Goal: Information Seeking & Learning: Find specific fact

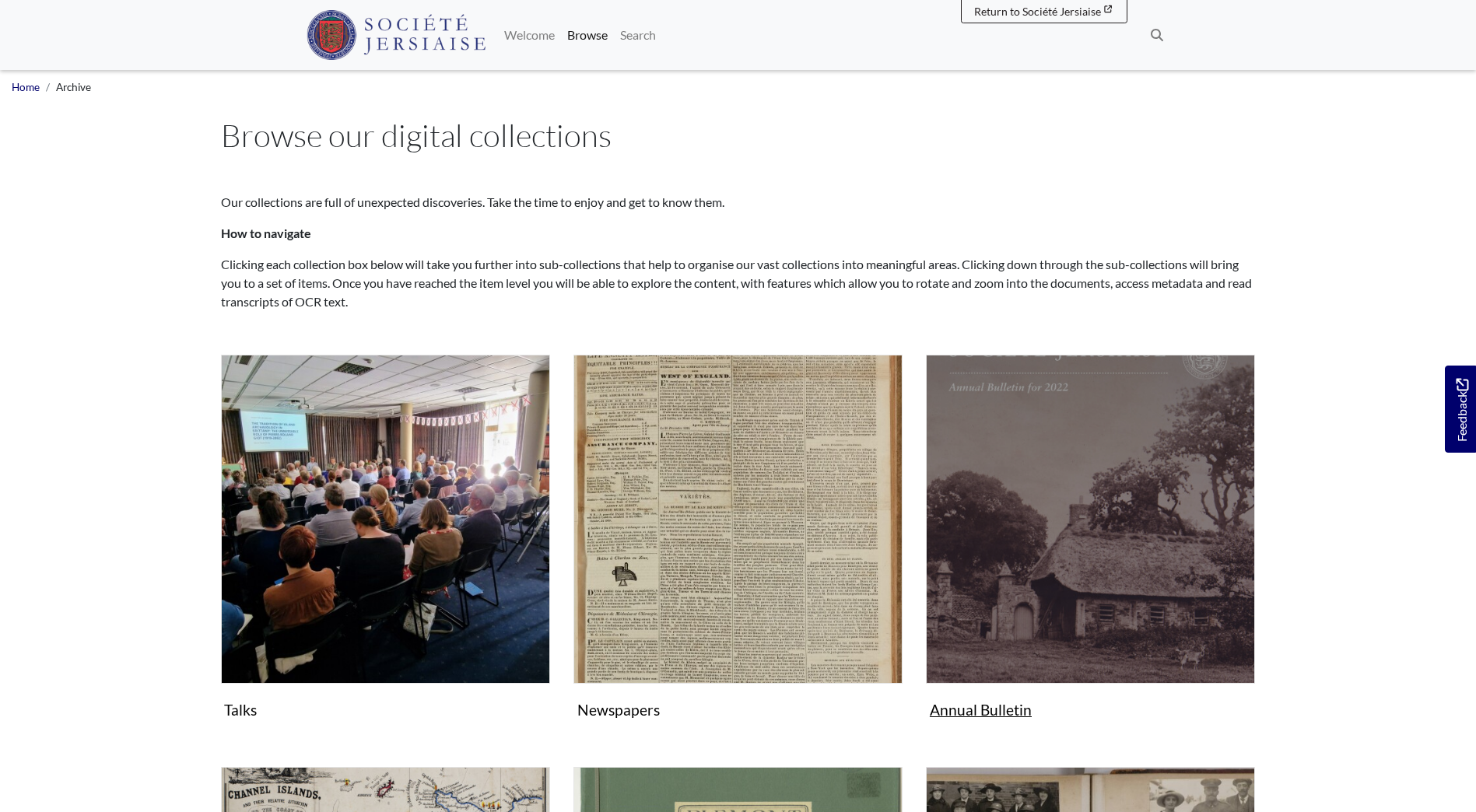
click at [1056, 557] on img "Subcollection" at bounding box center [1090, 519] width 329 height 329
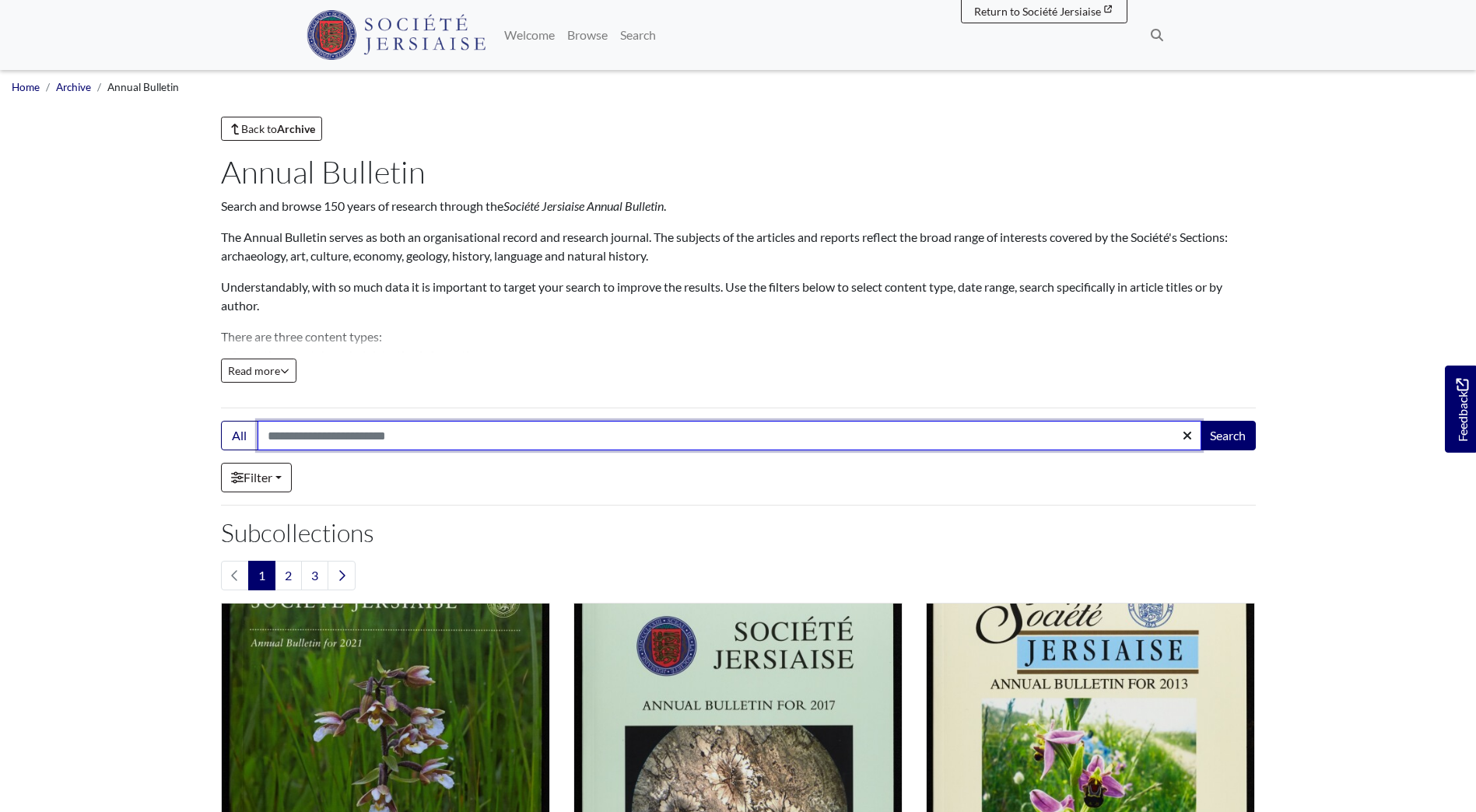
click at [338, 433] on input "Search:" at bounding box center [730, 435] width 944 height 29
type input "**********"
click at [1200, 421] on button "Search" at bounding box center [1228, 435] width 56 height 29
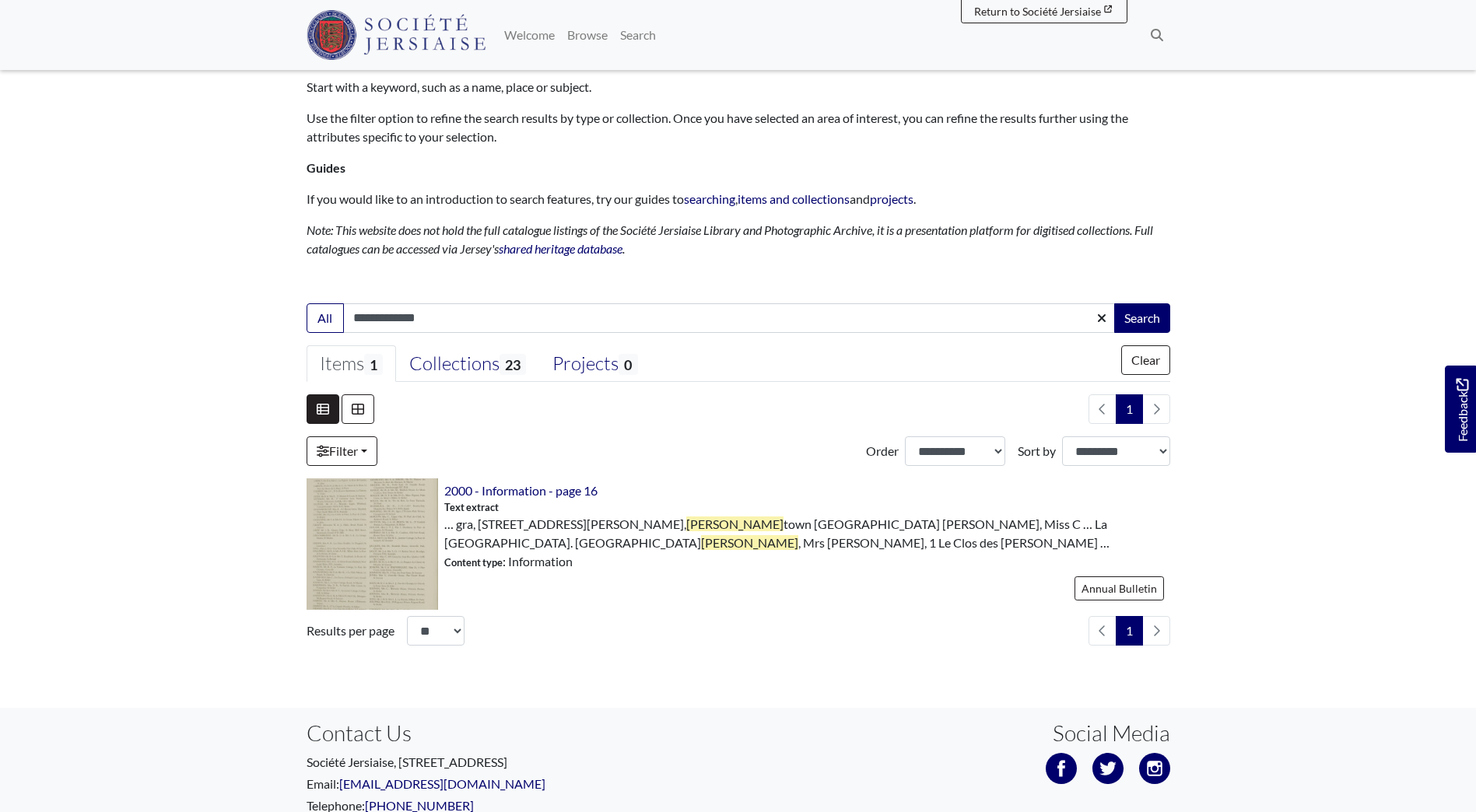
scroll to position [155, 0]
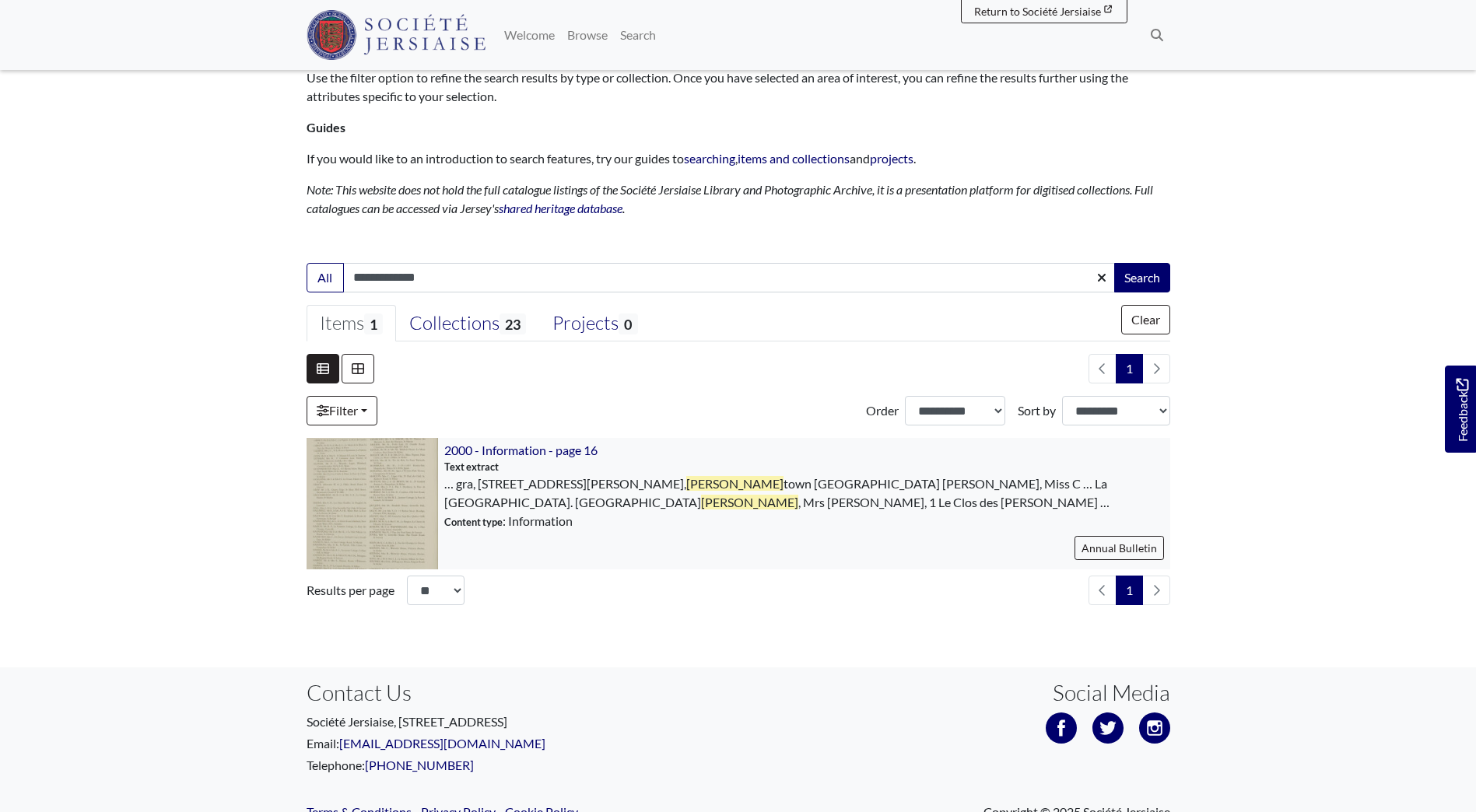
click at [389, 490] on img at bounding box center [373, 504] width 132 height 132
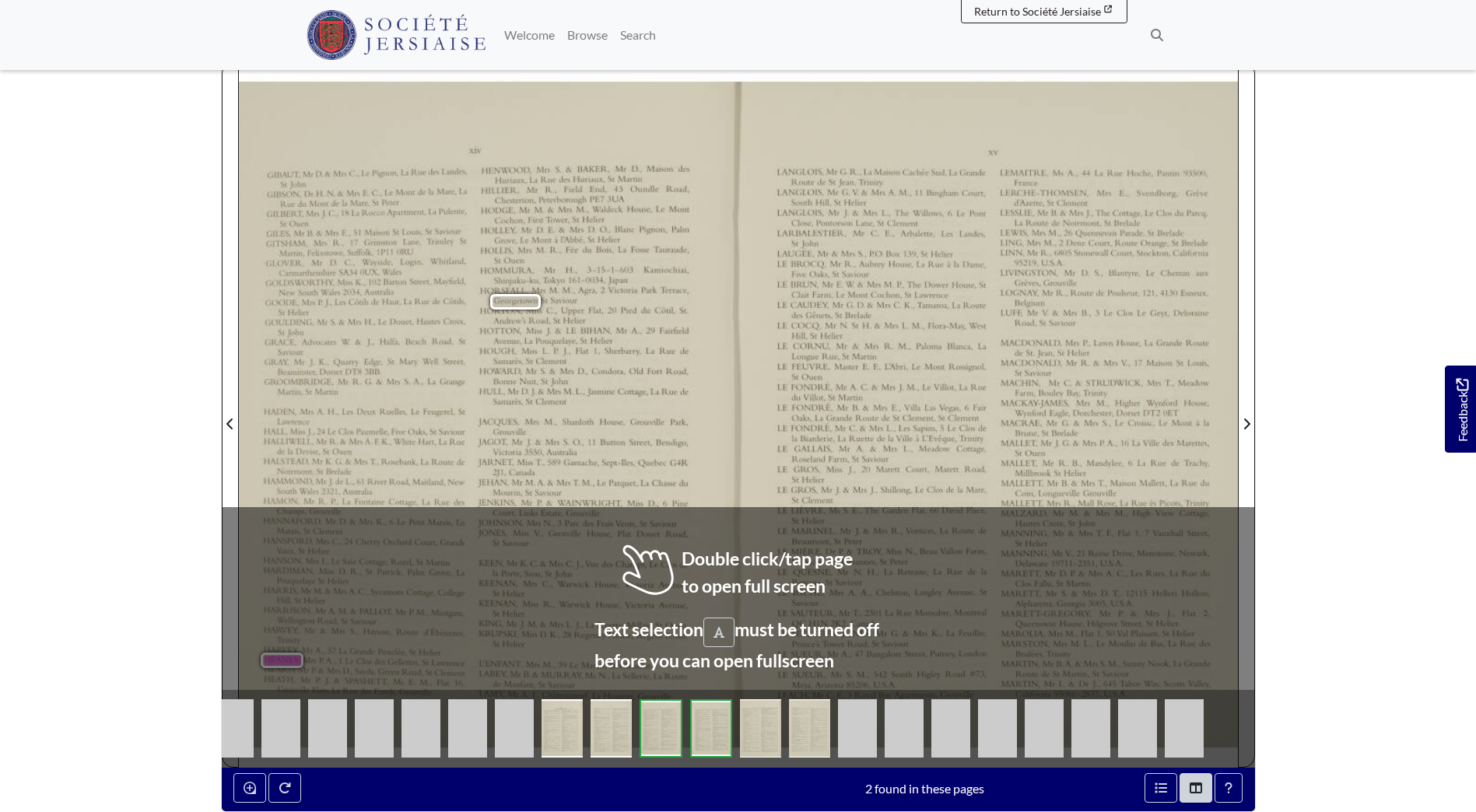
scroll to position [311, 0]
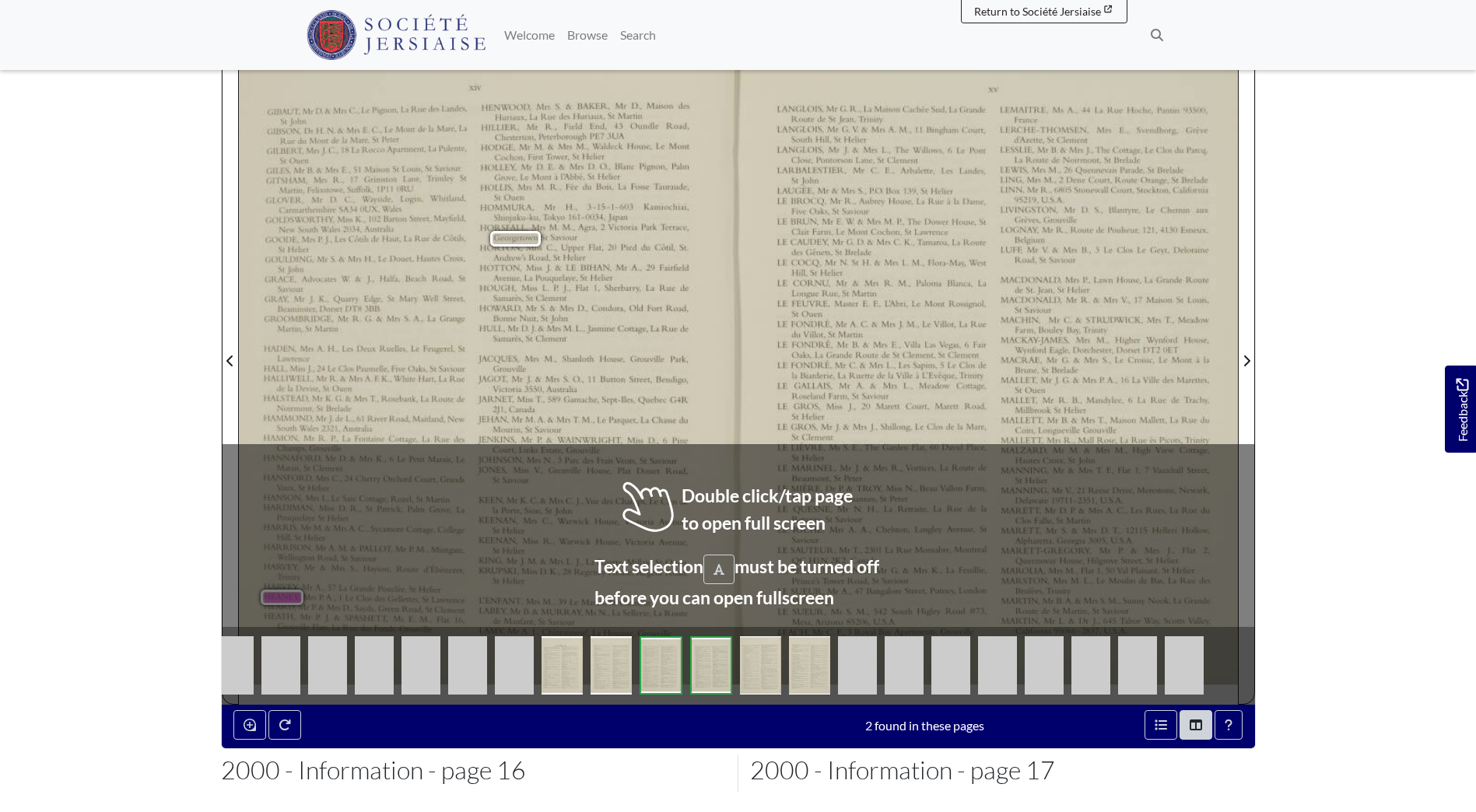
click at [395, 598] on span "Gellettes," at bounding box center [401, 599] width 25 height 8
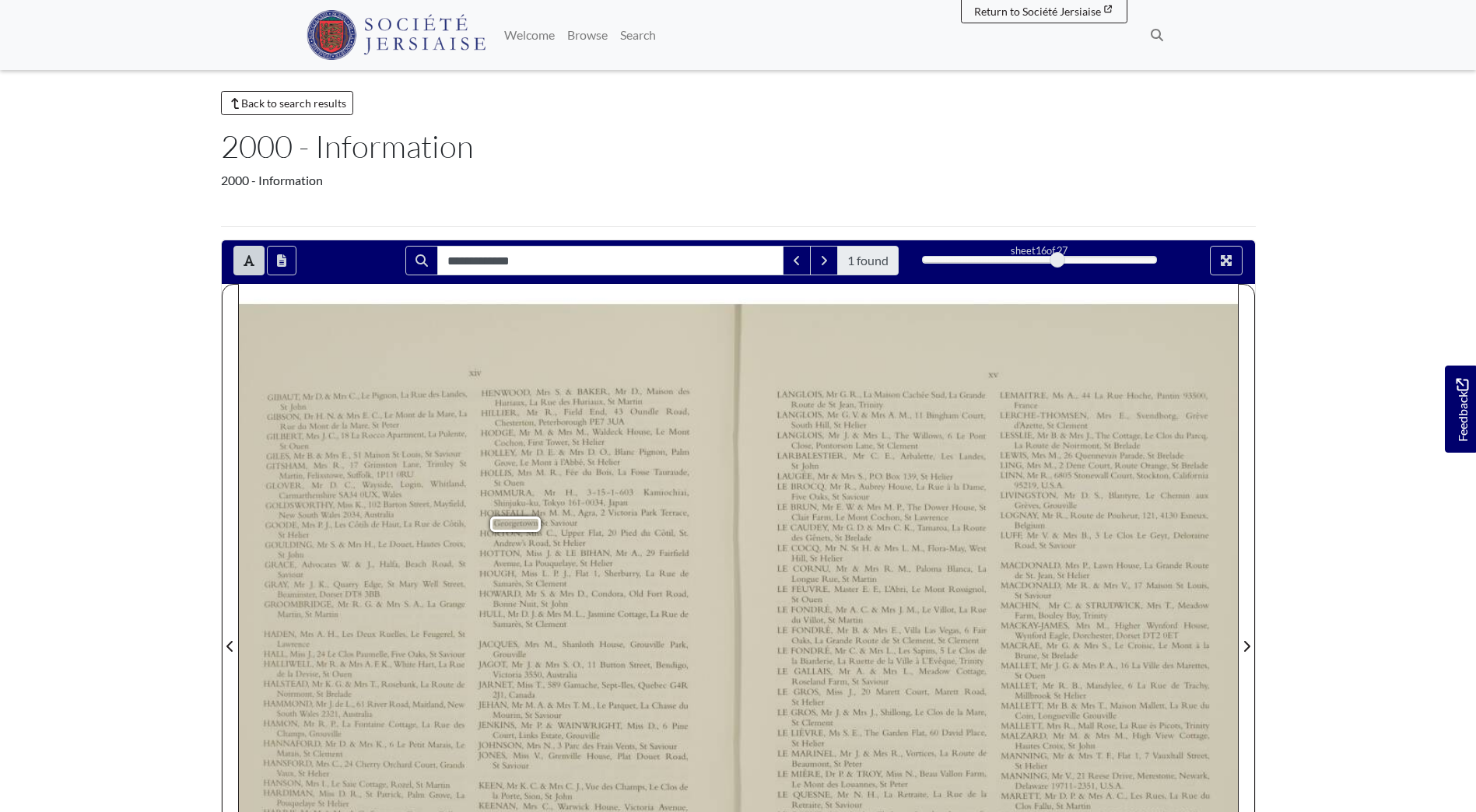
scroll to position [0, 0]
